Goal: Find specific page/section: Find specific page/section

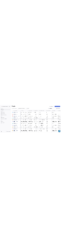
scroll to position [203, 424]
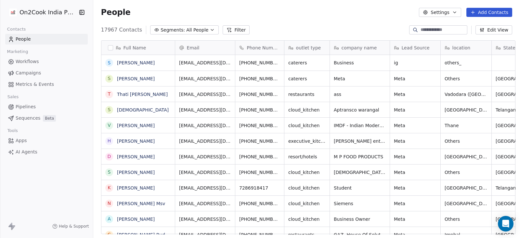
click at [457, 12] on icon "button" at bounding box center [455, 12] width 5 height 5
click at [333, 12] on html "On2Cook India Pvt. Ltd. Contacts People Marketing Workflows Campaigns Metrics &…" at bounding box center [260, 119] width 520 height 238
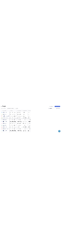
scroll to position [203, 263]
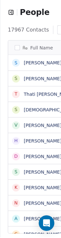
scroll to position [203, 263]
